Goal: Check status: Check status

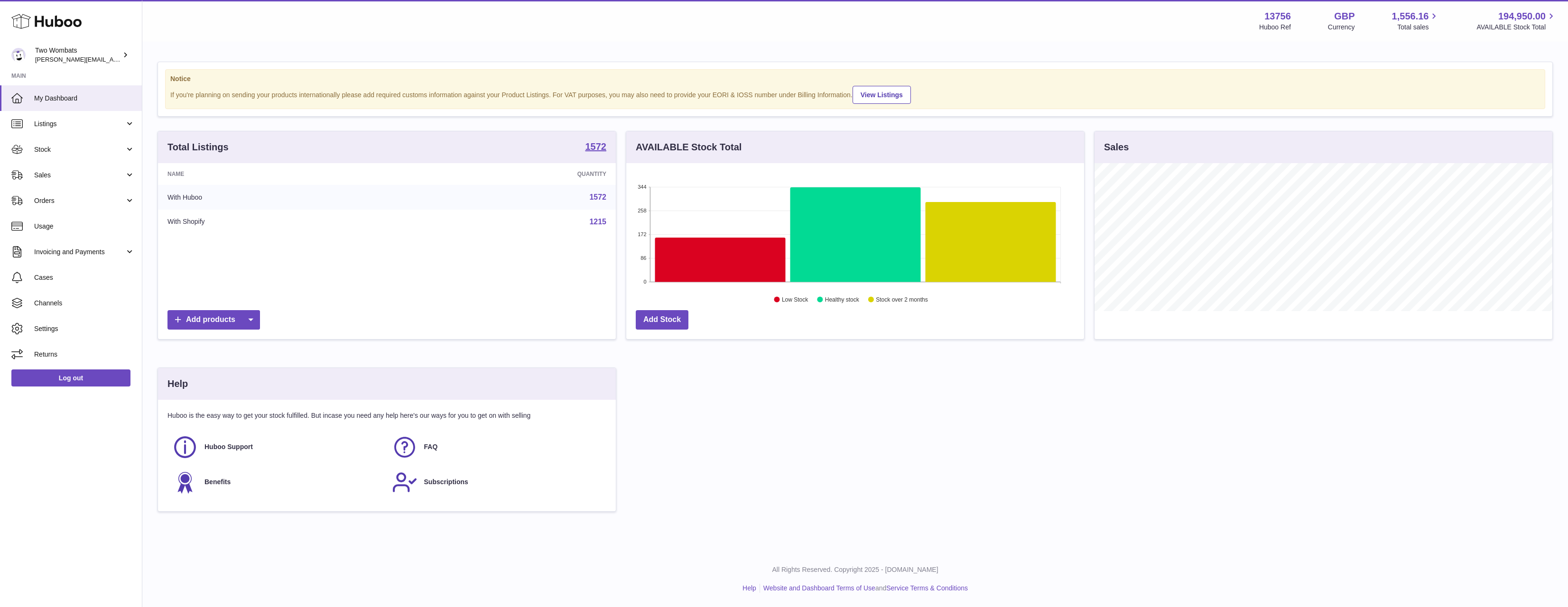
scroll to position [148, 458]
click at [89, 183] on link "Sales" at bounding box center [71, 175] width 142 height 25
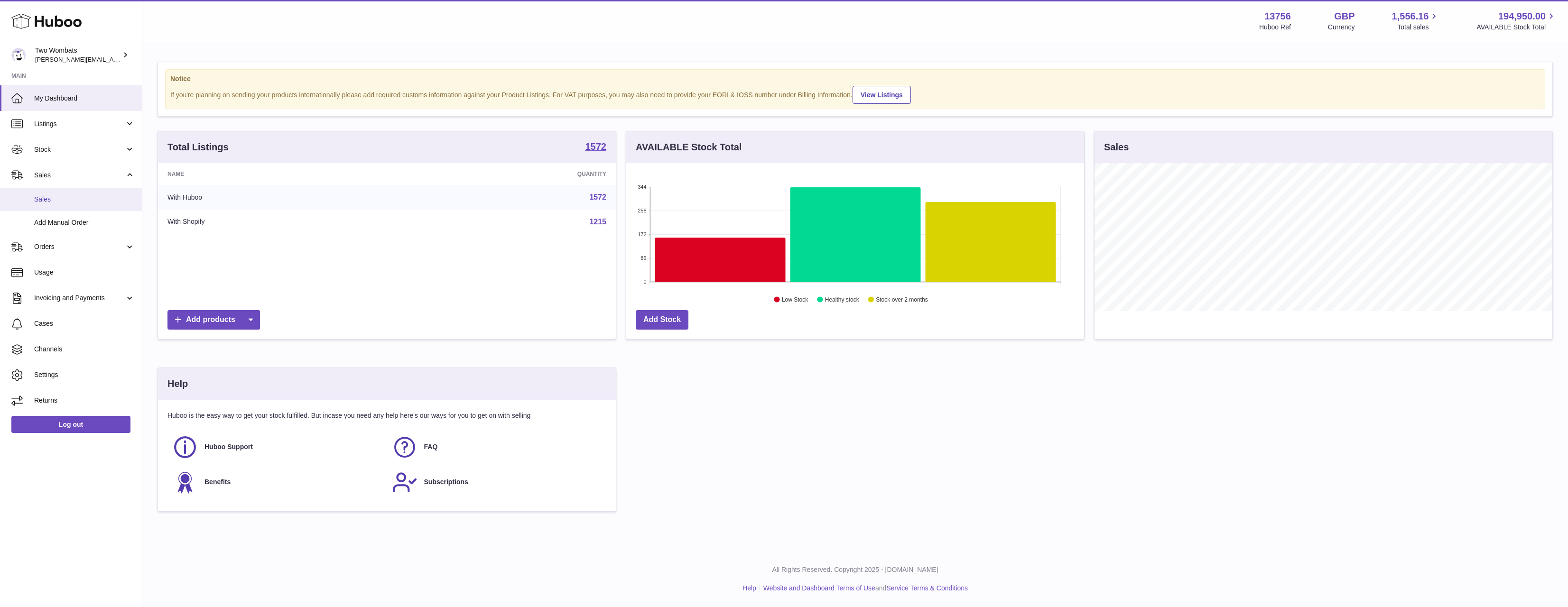
click at [85, 196] on span "Sales" at bounding box center [85, 199] width 101 height 9
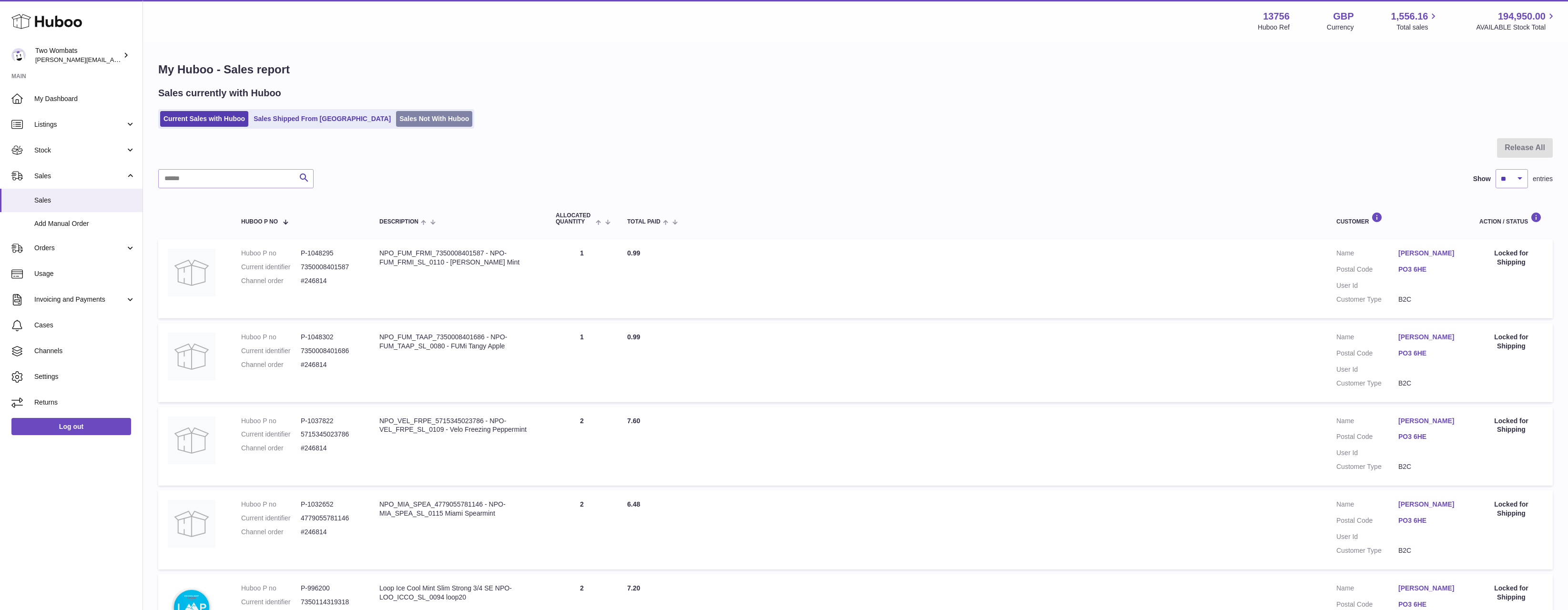
click at [396, 119] on link "Sales Not With Huboo" at bounding box center [434, 119] width 76 height 16
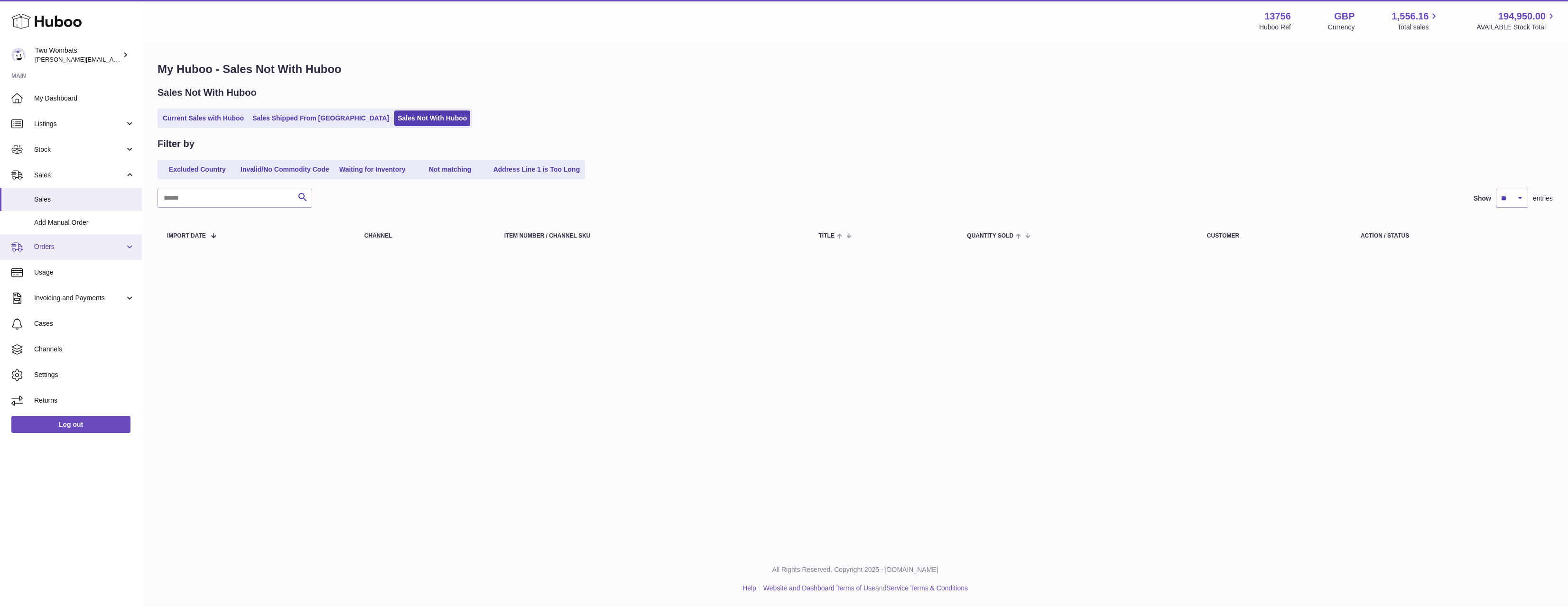
click at [62, 247] on span "Orders" at bounding box center [80, 247] width 91 height 9
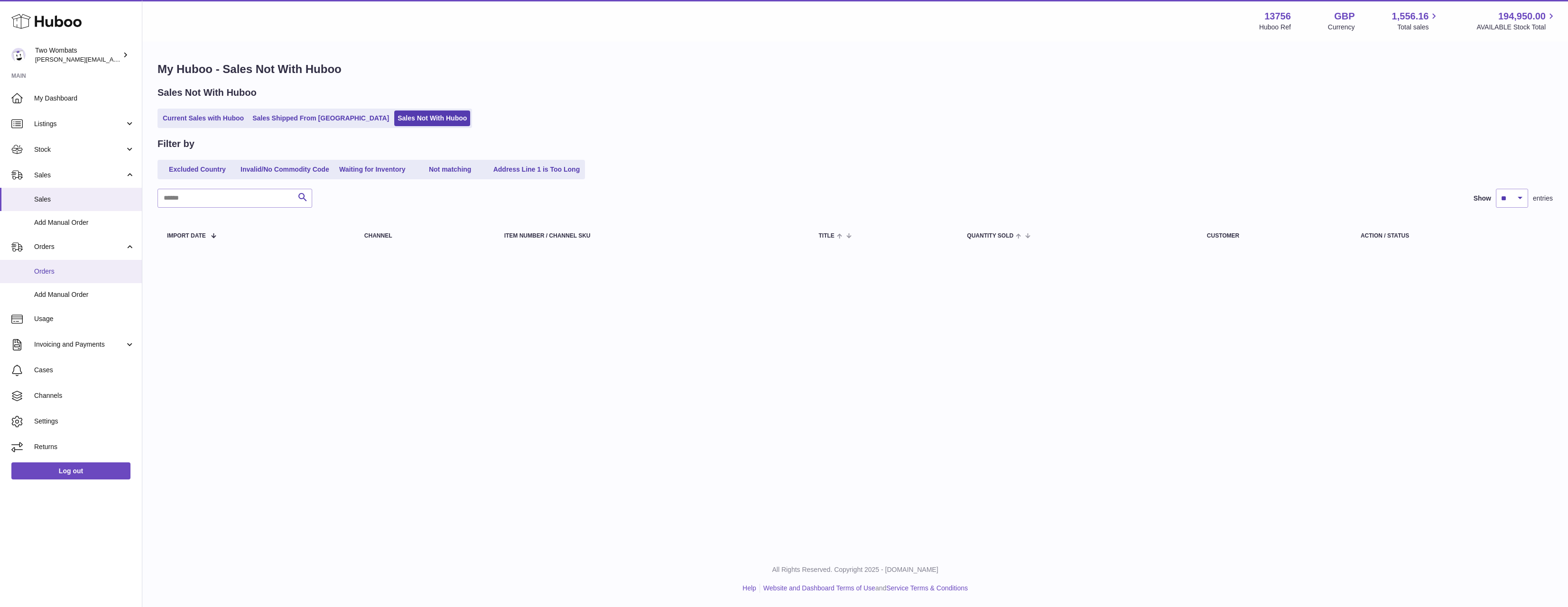
click at [53, 279] on link "Orders" at bounding box center [71, 271] width 142 height 23
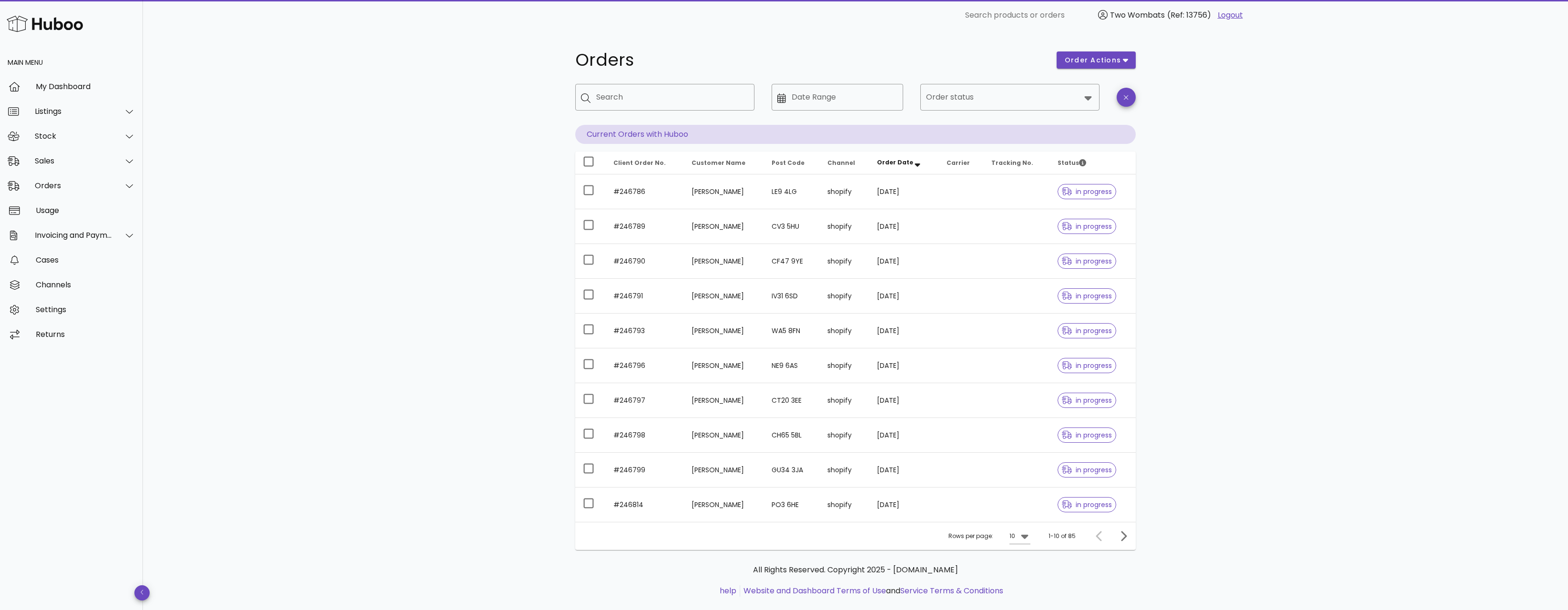
click at [955, 79] on div "​ Order status" at bounding box center [1010, 104] width 191 height 52
click at [958, 91] on input "Order status" at bounding box center [1003, 97] width 154 height 15
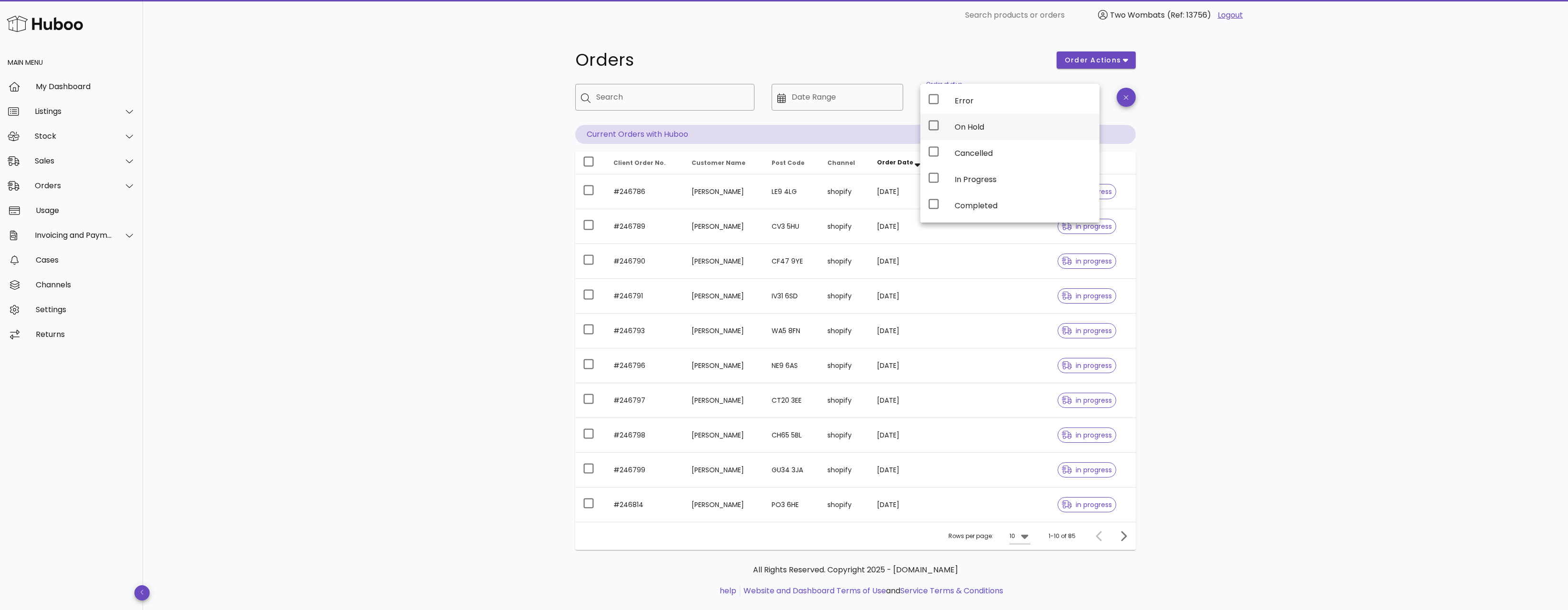
click at [943, 134] on div "On Hold" at bounding box center [1010, 127] width 179 height 26
click at [1259, 206] on div "Orders order actions ​ Search ​ Date Range ​ Order status On Hold Current Order…" at bounding box center [855, 328] width 1425 height 596
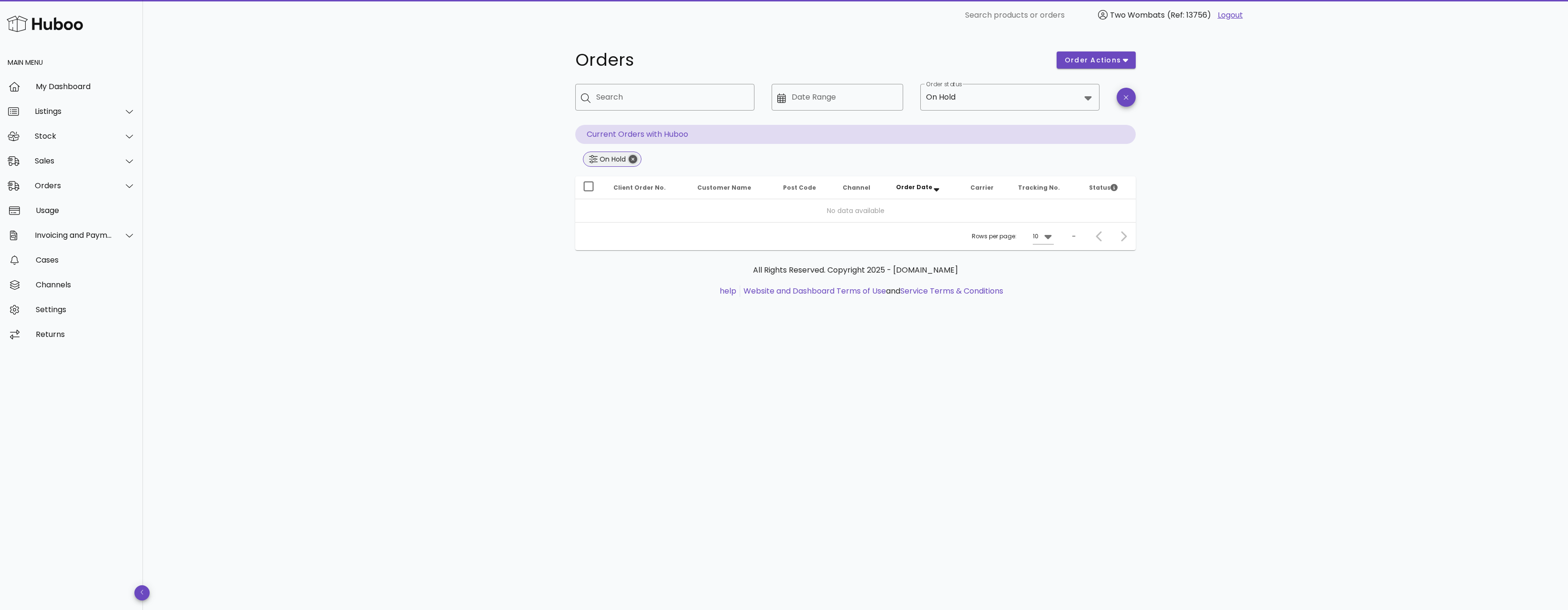
click at [634, 159] on icon "Close" at bounding box center [633, 159] width 9 height 9
click at [953, 112] on div "​ Order status On Hold" at bounding box center [1010, 104] width 179 height 41
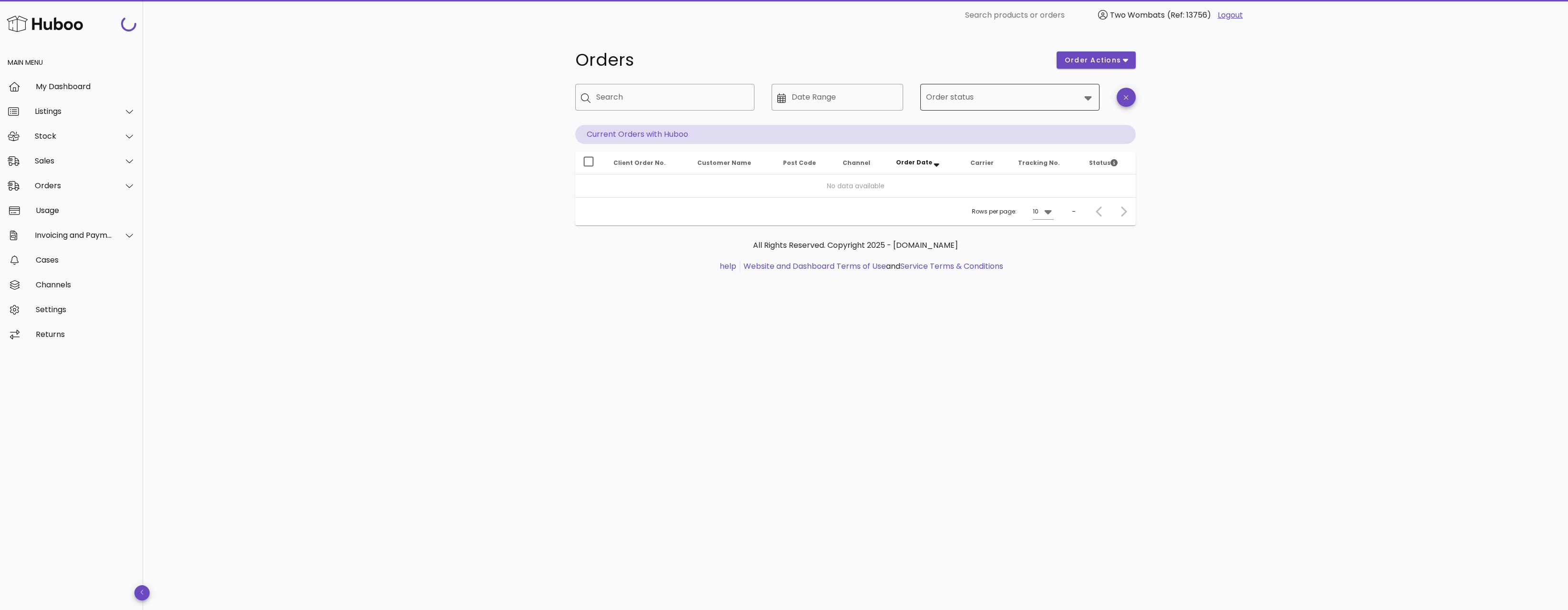
click at [960, 103] on input "Order status" at bounding box center [1003, 97] width 154 height 15
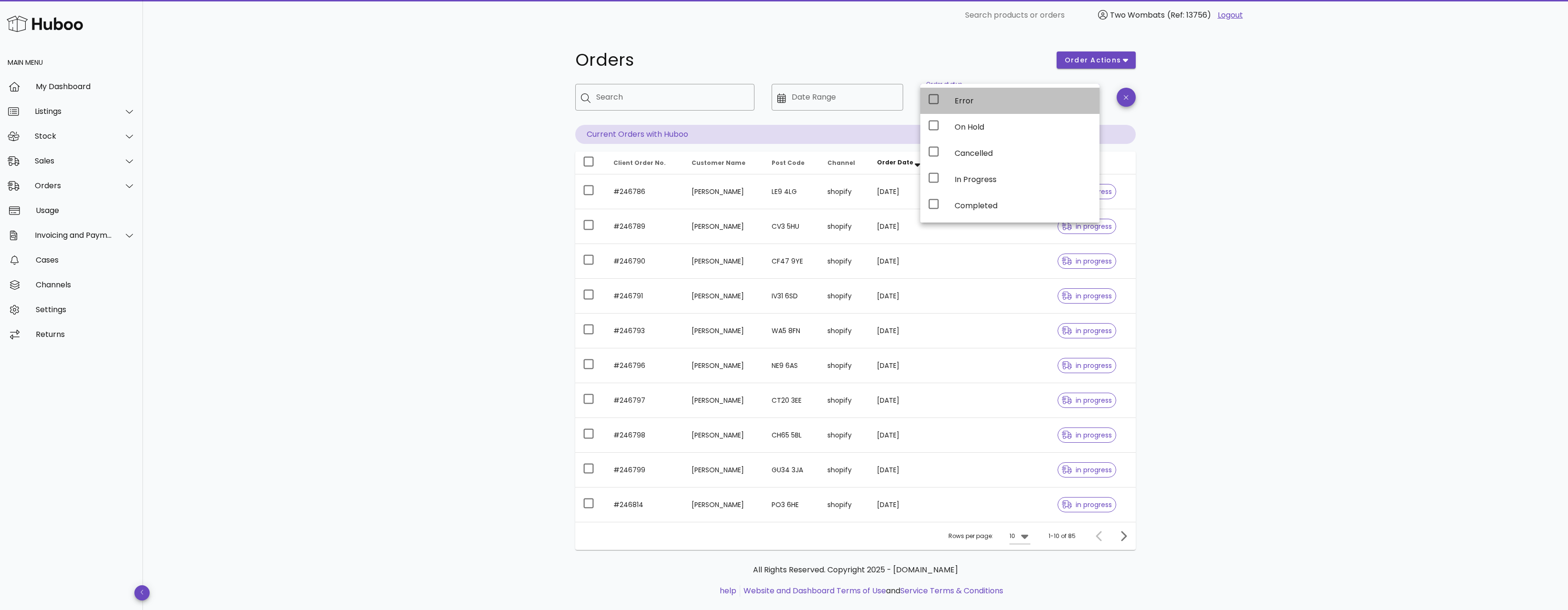
click at [955, 106] on div "Error" at bounding box center [1023, 101] width 137 height 21
click at [1386, 212] on div "Orders order actions ​ Search ​ Date Range ​ Order status Error Current Orders …" at bounding box center [855, 328] width 1425 height 596
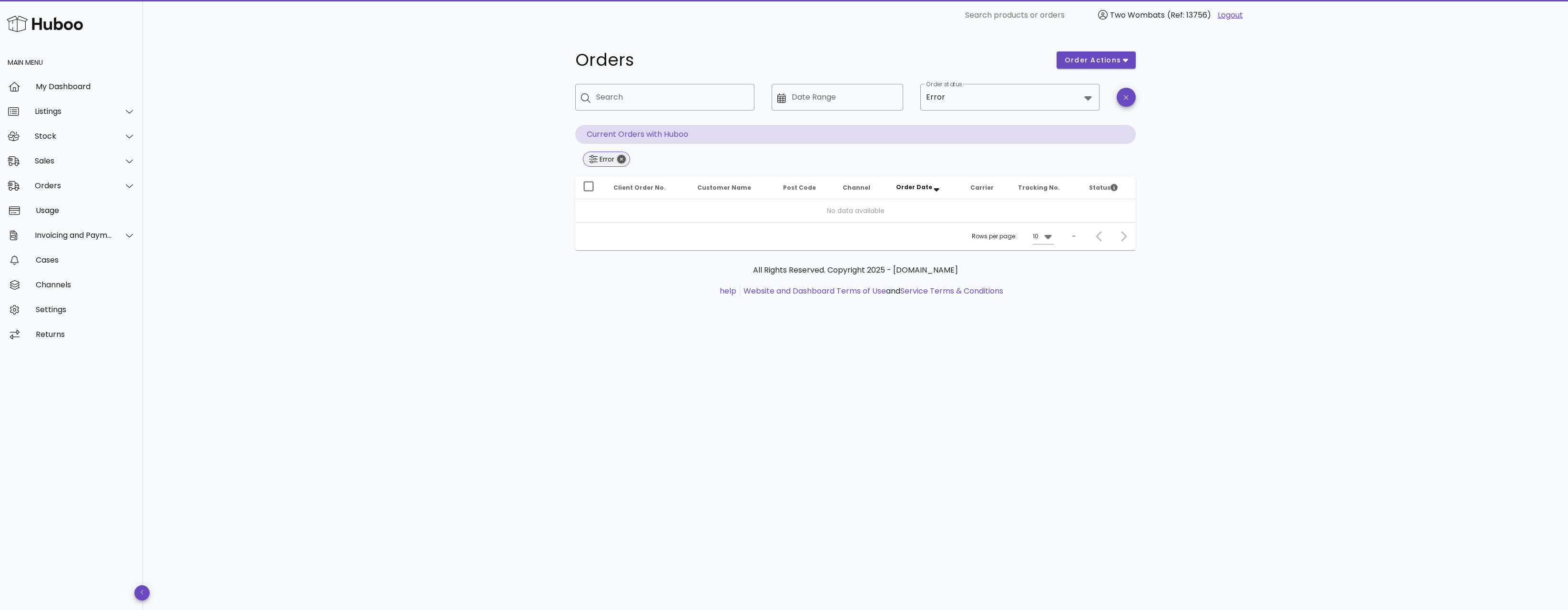
click at [621, 159] on icon "Close" at bounding box center [622, 159] width 9 height 9
